Goal: Task Accomplishment & Management: Manage account settings

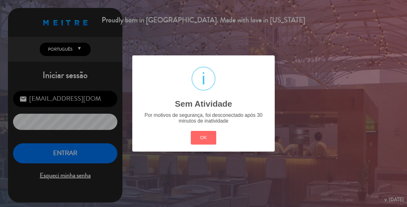
click at [224, 71] on div "? ! i Sem Atividade ×" at bounding box center [203, 86] width 131 height 51
drag, startPoint x: 210, startPoint y: 138, endPoint x: 44, endPoint y: 153, distance: 166.2
click at [208, 138] on button "OK" at bounding box center [204, 138] width 26 height 14
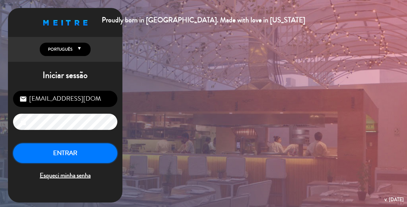
click at [66, 156] on button "ENTRAR" at bounding box center [65, 153] width 104 height 20
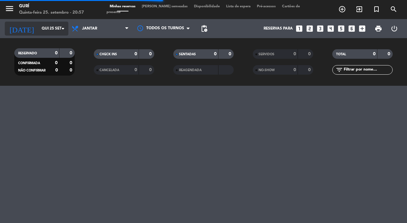
click at [60, 31] on icon "arrow_drop_down" at bounding box center [63, 29] width 8 height 8
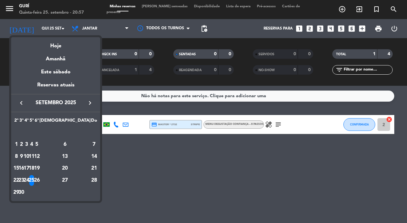
click at [39, 179] on div "26" at bounding box center [36, 180] width 5 height 11
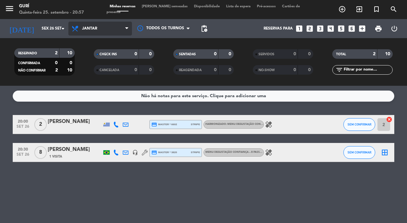
click at [99, 24] on span "Jantar" at bounding box center [100, 29] width 64 height 14
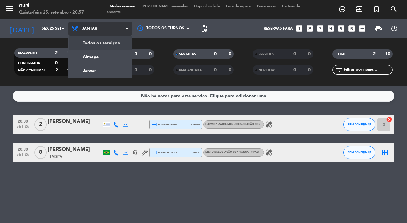
click at [102, 41] on div "menu Gurí Quinta-feira 25. setembro - 20:57 Minhas reservas Mesas semeadas Disp…" at bounding box center [203, 43] width 407 height 86
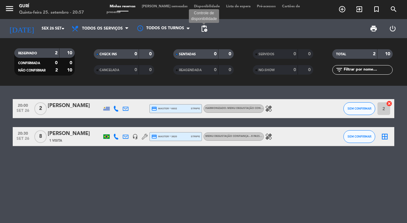
click at [200, 28] on span "pending_actions" at bounding box center [204, 29] width 8 height 8
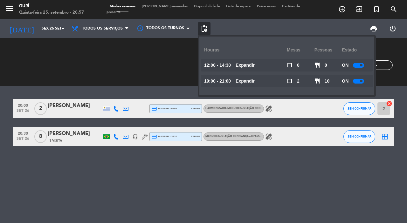
click at [357, 65] on div at bounding box center [358, 65] width 11 height 5
click at [61, 52] on div "RESERVADO 2 10 CONFIRMADA 0 0 NÃO CONFIRMAR 2 10" at bounding box center [44, 61] width 79 height 35
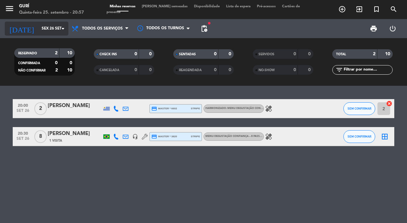
click at [57, 24] on input "Sex 26 set" at bounding box center [63, 28] width 51 height 11
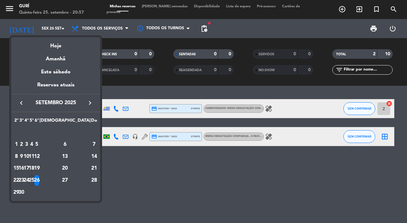
click at [141, 169] on div at bounding box center [203, 111] width 407 height 223
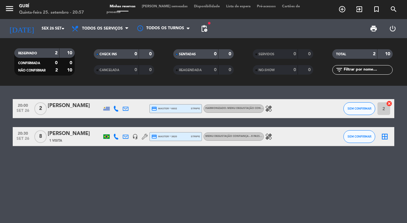
click at [269, 108] on icon "healing" at bounding box center [269, 109] width 8 height 8
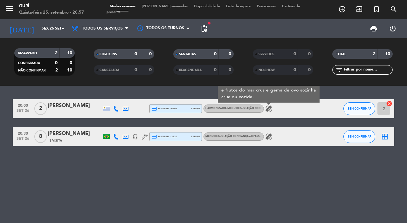
click at [85, 102] on div "[PERSON_NAME]" at bounding box center [75, 106] width 54 height 8
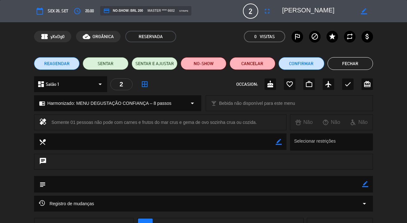
click at [357, 64] on button "Fechar" at bounding box center [350, 63] width 46 height 13
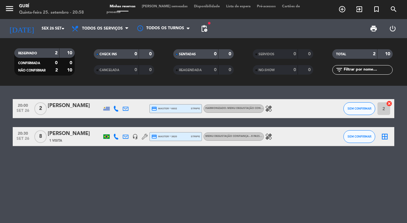
click at [269, 137] on icon "healing" at bounding box center [269, 137] width 8 height 8
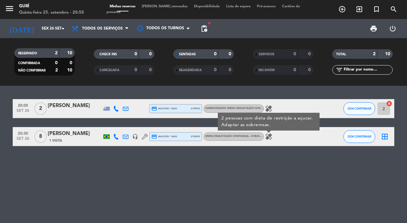
click at [224, 169] on div "20:00 [DATE] 2 [PERSON_NAME] credit_card master * 6602 stripe Harmonizado: MENU…" at bounding box center [203, 154] width 407 height 137
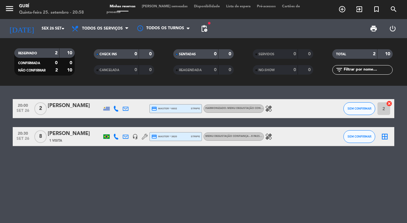
click at [39, 37] on div "[DATE] [DATE] arrow_drop_down" at bounding box center [37, 28] width 64 height 19
click at [41, 31] on input "Sex 26 set" at bounding box center [63, 28] width 51 height 11
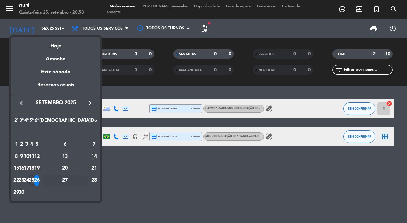
click at [78, 178] on div "27" at bounding box center [65, 180] width 46 height 11
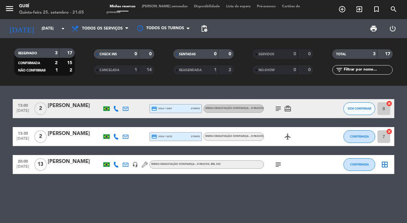
click at [104, 187] on div "13:00 [DATE] 2 [PERSON_NAME] credit_card visa * 6487 stripe MENU DEGUSTAÇÃO CON…" at bounding box center [203, 154] width 407 height 137
click at [287, 105] on icon "card_giftcard" at bounding box center [288, 109] width 8 height 8
click at [144, 94] on div "13:00 [DATE] 2 [PERSON_NAME] credit_card visa * 6487 stripe MENU DEGUSTAÇÃO CON…" at bounding box center [203, 154] width 407 height 137
click at [38, 32] on input "[DATE]" at bounding box center [63, 28] width 51 height 11
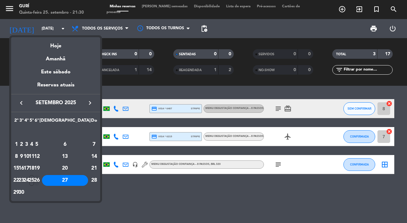
click at [39, 181] on div "26" at bounding box center [36, 180] width 5 height 11
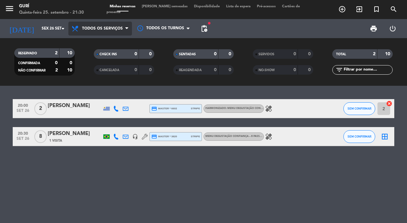
click at [98, 25] on span "Todos os serviços" at bounding box center [100, 29] width 64 height 14
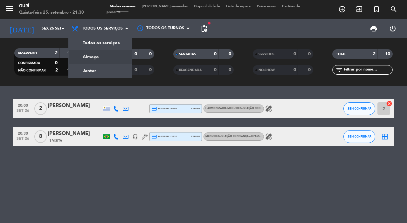
click at [301, 24] on div "print power_settings_new" at bounding box center [306, 28] width 192 height 19
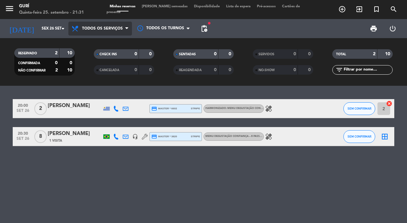
click at [116, 25] on span "Todos os serviços" at bounding box center [100, 29] width 64 height 14
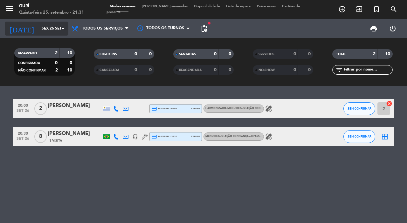
click at [59, 30] on icon "arrow_drop_down" at bounding box center [63, 29] width 8 height 8
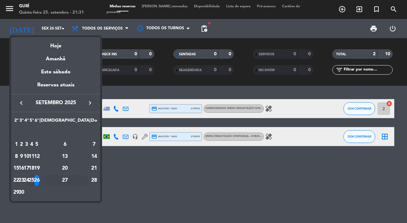
click at [76, 178] on div "27" at bounding box center [65, 180] width 46 height 11
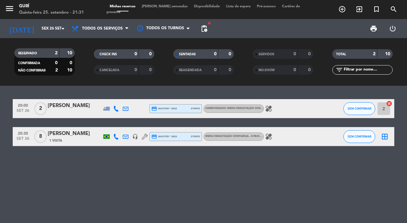
type input "[DATE]"
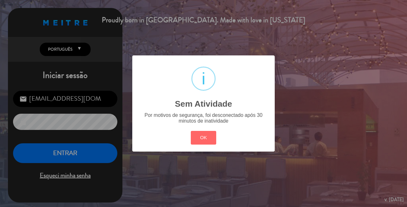
click at [105, 146] on div "? ! i Sem Atividade × Por motivos de segurança, foi desconectado após 30 minuto…" at bounding box center [203, 103] width 407 height 207
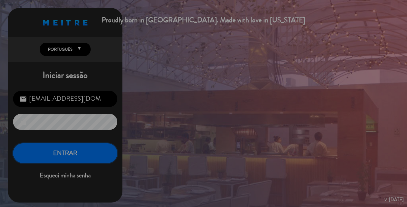
click at [105, 146] on button "ENTRAR" at bounding box center [65, 153] width 104 height 20
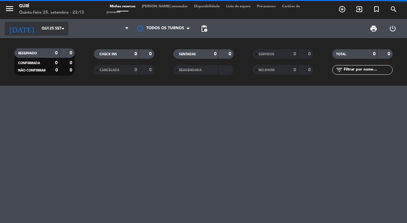
click at [47, 27] on input "Qui 25 set" at bounding box center [63, 28] width 51 height 11
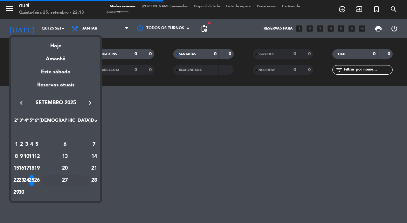
click at [81, 181] on div "27" at bounding box center [65, 180] width 46 height 11
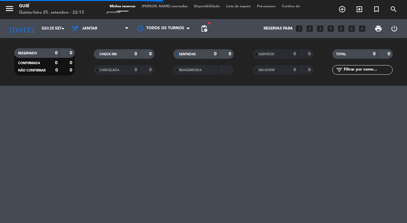
type input "[DATE]"
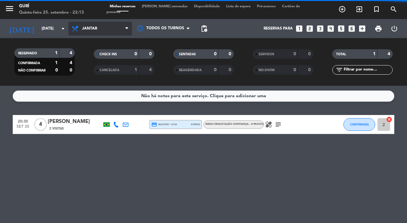
click at [103, 25] on span "Jantar" at bounding box center [100, 29] width 64 height 14
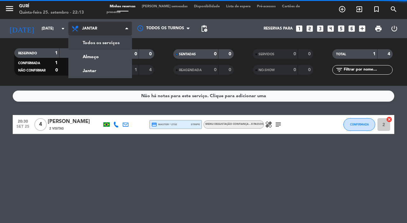
click at [110, 39] on div "menu Gurí Quinta-feira 25. setembro - 22:13 Minhas reservas Mesas semeadas Disp…" at bounding box center [203, 43] width 407 height 86
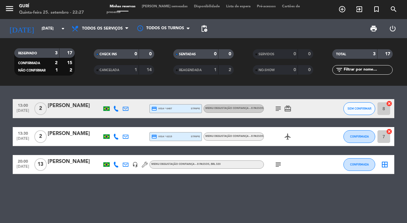
click at [205, 171] on div "20:00 [DATE] [PERSON_NAME] headset_mic MENU DEGUSTAÇÃO CONFIANÇA – 8 passos , B…" at bounding box center [203, 164] width 381 height 19
